Goal: Navigation & Orientation: Find specific page/section

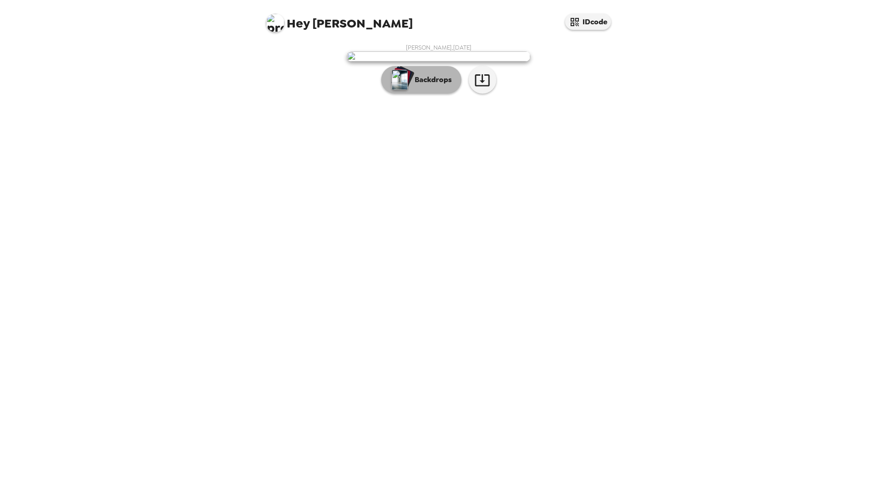
click at [436, 85] on p "Backdrops" at bounding box center [431, 79] width 42 height 11
